Goal: Task Accomplishment & Management: Use online tool/utility

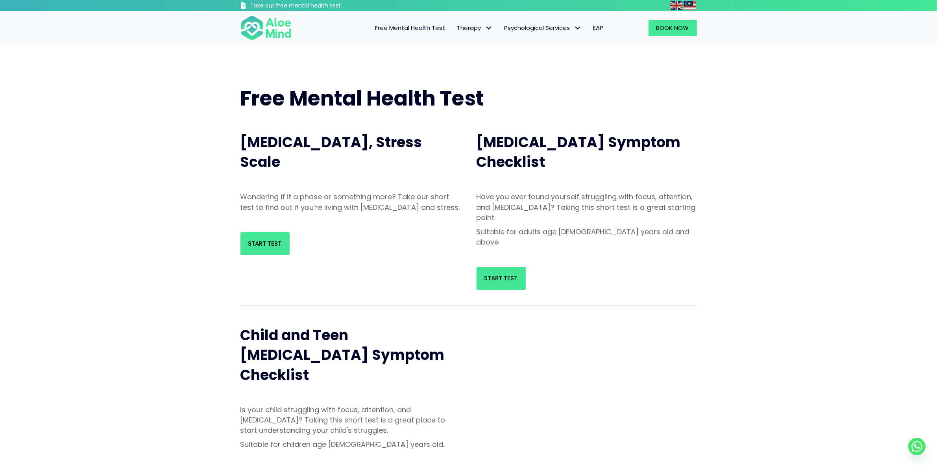
drag, startPoint x: 355, startPoint y: 223, endPoint x: 394, endPoint y: 188, distance: 52.3
click at [345, 190] on div "[MEDICAL_DATA], Stress Scale Wondering if it a phase or something more? Take ou…" at bounding box center [351, 192] width 236 height 142
click at [517, 186] on div "Have you ever found yourself struggling with focus, attention, and [MEDICAL_DAT…" at bounding box center [587, 221] width 236 height 75
drag, startPoint x: 517, startPoint y: 186, endPoint x: 461, endPoint y: 181, distance: 55.6
click at [461, 181] on div "[MEDICAL_DATA], Stress Scale" at bounding box center [351, 152] width 236 height 63
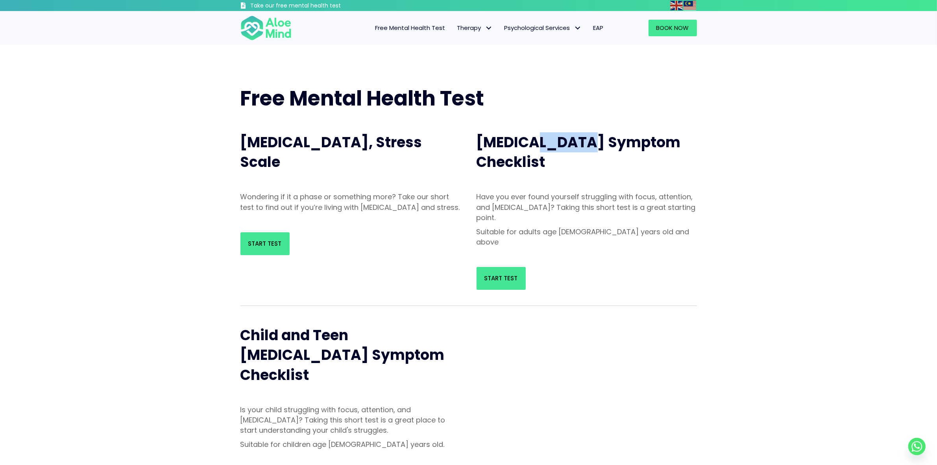
drag, startPoint x: 528, startPoint y: 140, endPoint x: 581, endPoint y: 144, distance: 52.9
click at [581, 144] on span "[MEDICAL_DATA] Symptom Checklist" at bounding box center [578, 152] width 204 height 40
click at [573, 184] on div "Have you ever found yourself struggling with focus, attention, and [MEDICAL_DAT…" at bounding box center [587, 221] width 236 height 75
drag, startPoint x: 543, startPoint y: 194, endPoint x: 693, endPoint y: 197, distance: 149.5
click at [693, 197] on p "Have you ever found yourself struggling with focus, attention, and [MEDICAL_DAT…" at bounding box center [586, 207] width 220 height 31
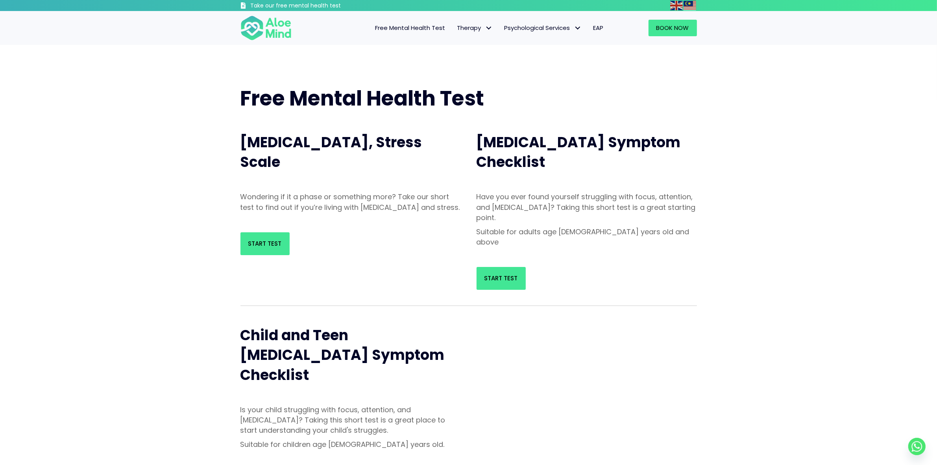
click at [715, 212] on div "Free Mental Health Test [MEDICAL_DATA], Stress Scale Wondering if it a phase or…" at bounding box center [468, 377] width 937 height 665
drag, startPoint x: 716, startPoint y: 212, endPoint x: 681, endPoint y: 212, distance: 35.4
click at [681, 212] on p "Have you ever found yourself struggling with focus, attention, and [MEDICAL_DAT…" at bounding box center [586, 207] width 220 height 31
click at [680, 211] on p "Have you ever found yourself struggling with focus, attention, and [MEDICAL_DAT…" at bounding box center [586, 207] width 220 height 31
drag, startPoint x: 681, startPoint y: 195, endPoint x: 602, endPoint y: 168, distance: 83.6
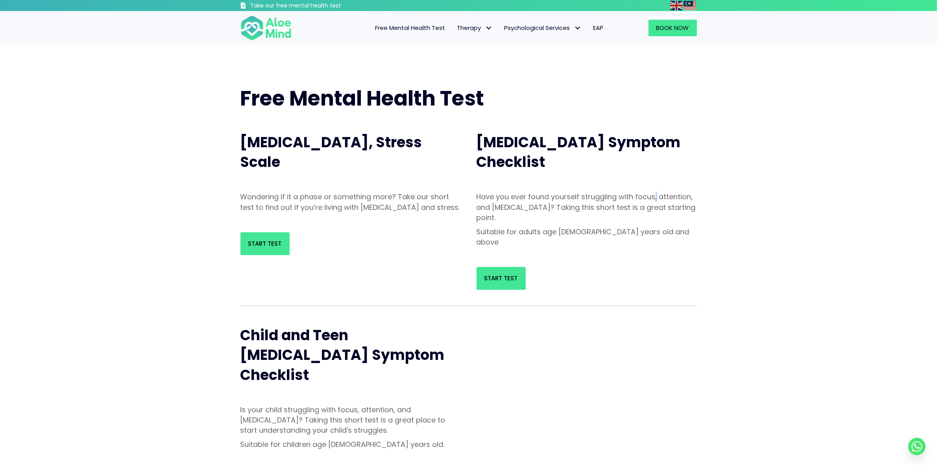
click at [655, 185] on div "Have you ever found yourself struggling with focus, attention, and [MEDICAL_DAT…" at bounding box center [587, 221] width 236 height 75
drag, startPoint x: 583, startPoint y: 165, endPoint x: 526, endPoint y: 190, distance: 61.7
click at [581, 165] on h2 "[MEDICAL_DATA] Symptom Checklist" at bounding box center [586, 153] width 220 height 40
click at [271, 248] on link "Start Test" at bounding box center [264, 243] width 49 height 23
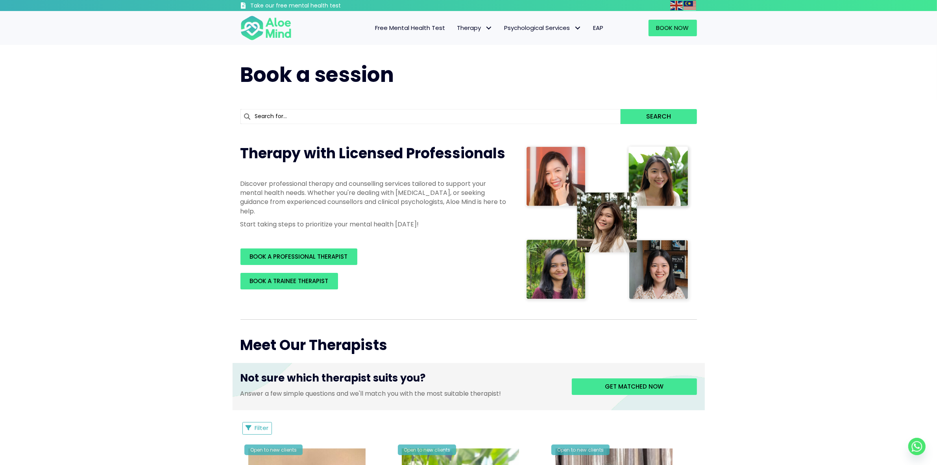
drag, startPoint x: 450, startPoint y: 204, endPoint x: 341, endPoint y: 183, distance: 110.1
click at [341, 183] on p "Discover professional therapy and counselling services tailored to support your…" at bounding box center [374, 197] width 268 height 37
drag, startPoint x: 463, startPoint y: 107, endPoint x: 449, endPoint y: 111, distance: 15.1
click at [449, 111] on input "text" at bounding box center [430, 116] width 380 height 15
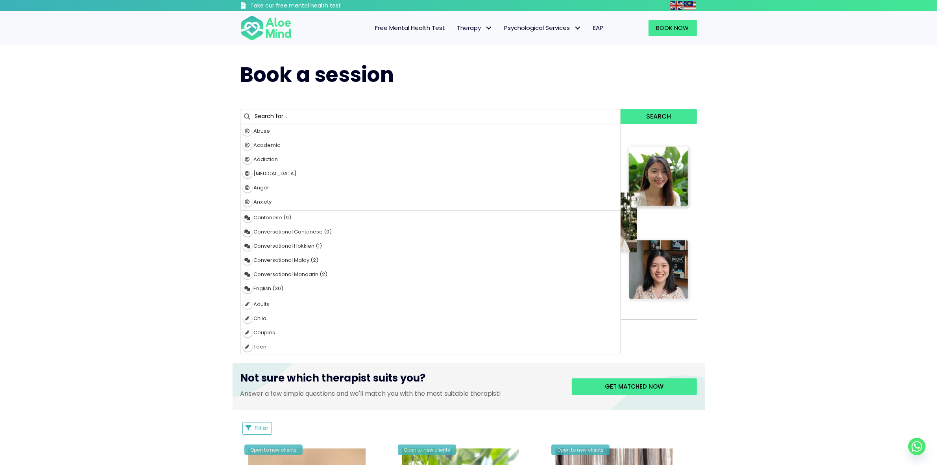
drag, startPoint x: 449, startPoint y: 111, endPoint x: 439, endPoint y: 111, distance: 9.8
drag, startPoint x: 439, startPoint y: 111, endPoint x: 203, endPoint y: 95, distance: 237.0
click at [255, 95] on div "Book a session" at bounding box center [469, 75] width 472 height 44
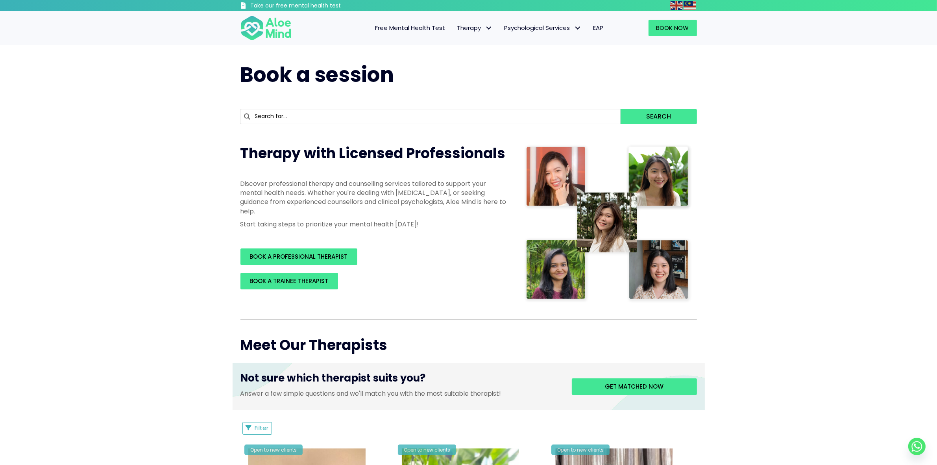
drag, startPoint x: 164, startPoint y: 96, endPoint x: 89, endPoint y: 52, distance: 87.4
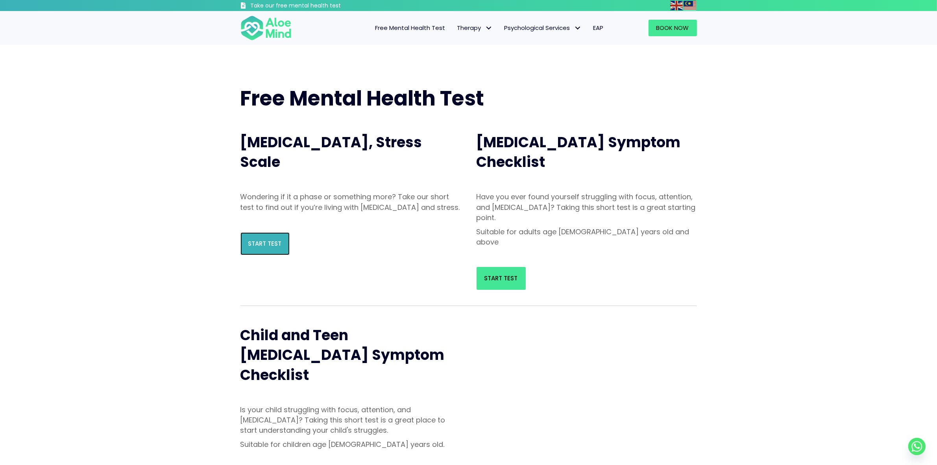
click at [276, 247] on span "Start Test" at bounding box center [264, 243] width 33 height 8
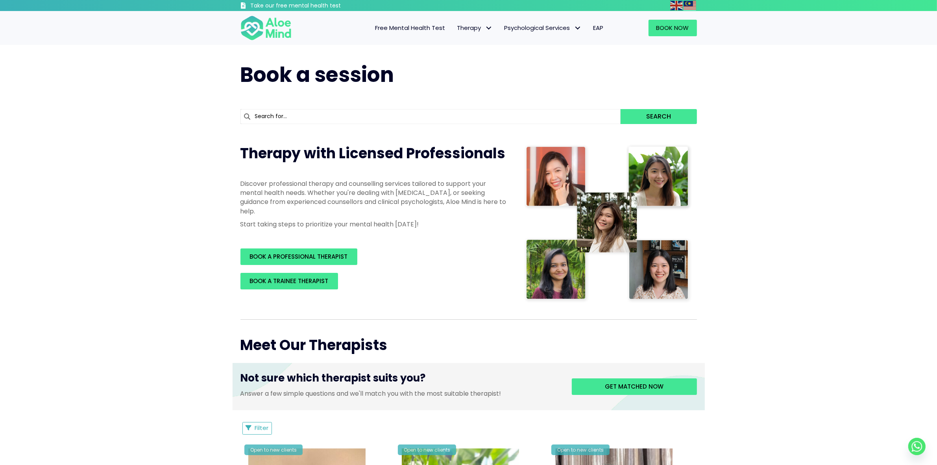
drag, startPoint x: 493, startPoint y: 343, endPoint x: 546, endPoint y: 421, distance: 94.1
click at [473, 343] on h2 "Meet Our Therapists" at bounding box center [468, 345] width 456 height 20
drag, startPoint x: 148, startPoint y: 255, endPoint x: 94, endPoint y: 260, distance: 53.4
drag, startPoint x: 94, startPoint y: 261, endPoint x: 94, endPoint y: 275, distance: 14.6
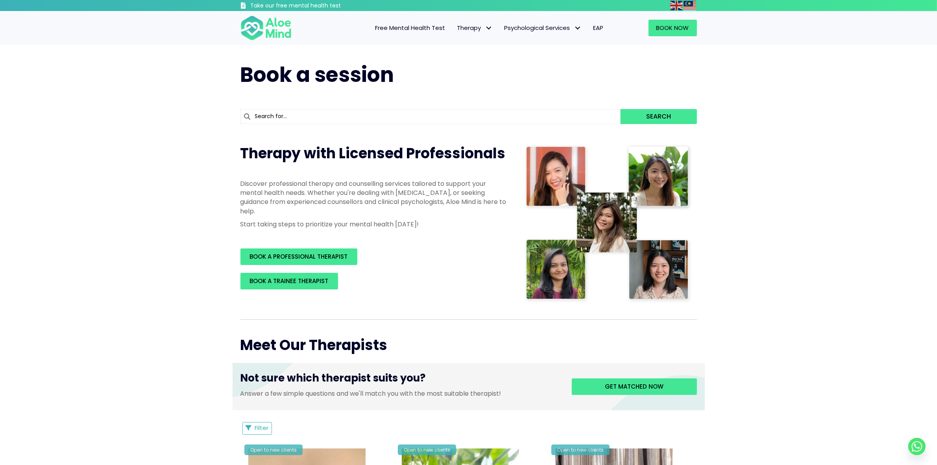
drag, startPoint x: 156, startPoint y: 264, endPoint x: 123, endPoint y: 252, distance: 35.3
drag, startPoint x: 184, startPoint y: 89, endPoint x: 136, endPoint y: 84, distance: 48.3
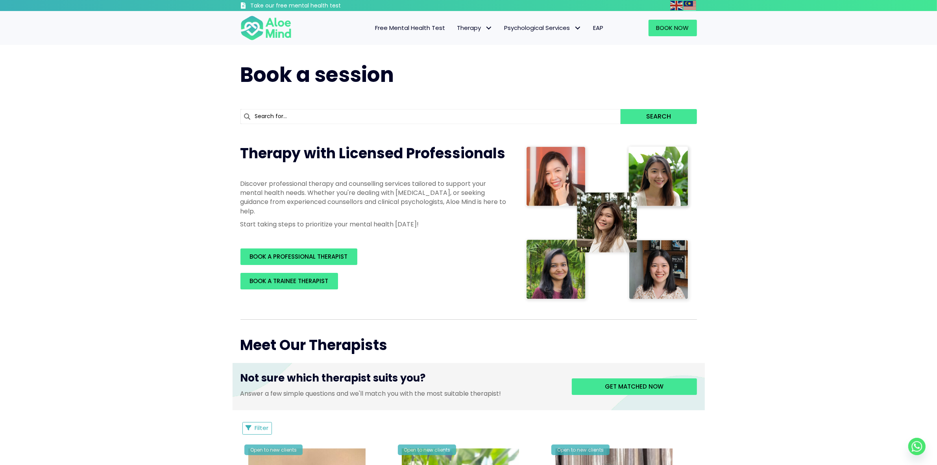
drag, startPoint x: 134, startPoint y: 84, endPoint x: 138, endPoint y: 81, distance: 4.5
